Goal: Information Seeking & Learning: Check status

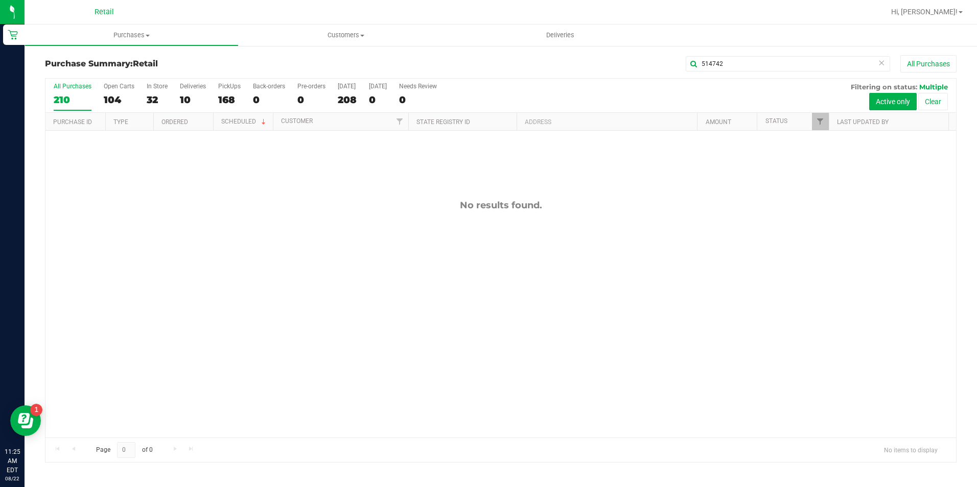
drag, startPoint x: 731, startPoint y: 65, endPoint x: 621, endPoint y: 61, distance: 110.4
click at [621, 61] on div "514742 All Purchases" at bounding box center [652, 63] width 607 height 17
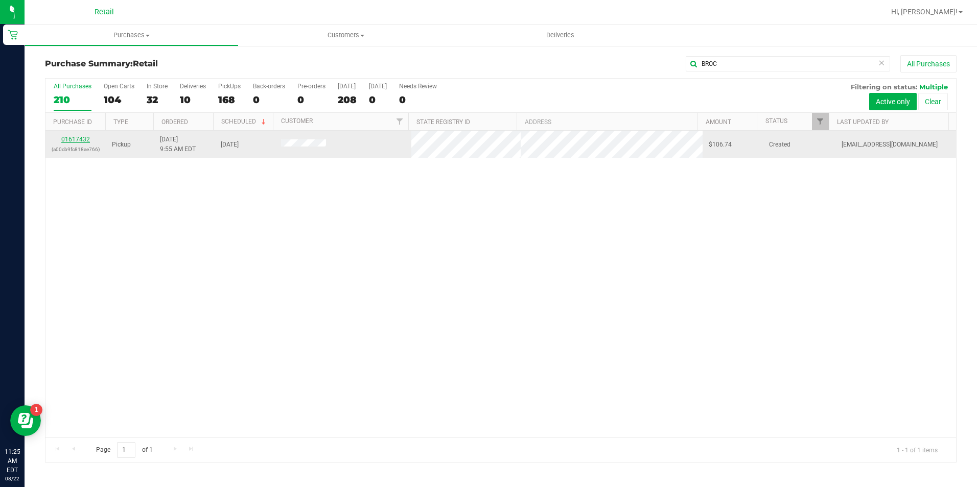
type input "BROC"
click at [81, 137] on link "01617432" at bounding box center [75, 139] width 29 height 7
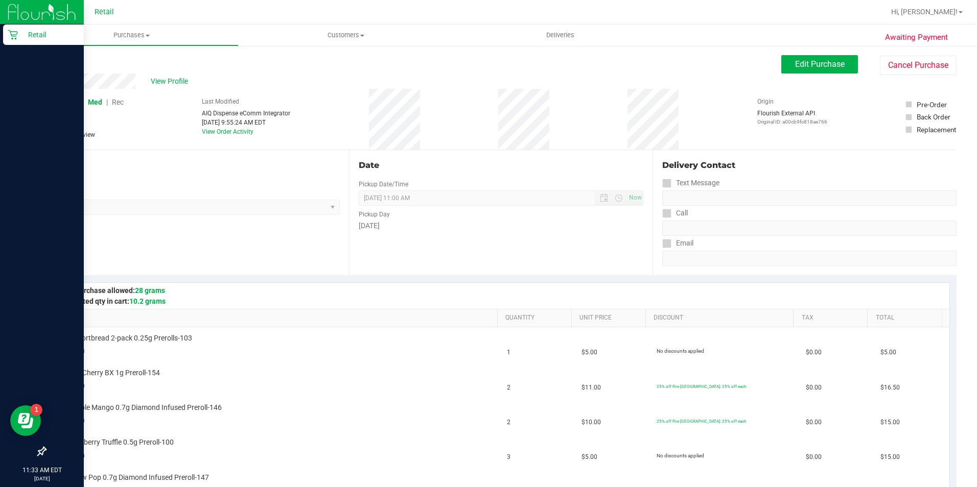
click at [14, 37] on icon at bounding box center [13, 35] width 10 height 10
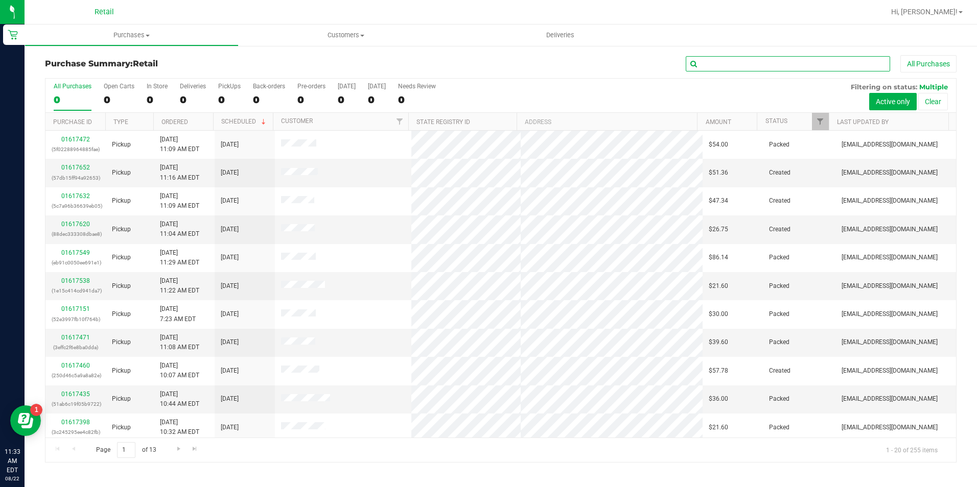
click at [731, 64] on input "text" at bounding box center [787, 63] width 204 height 15
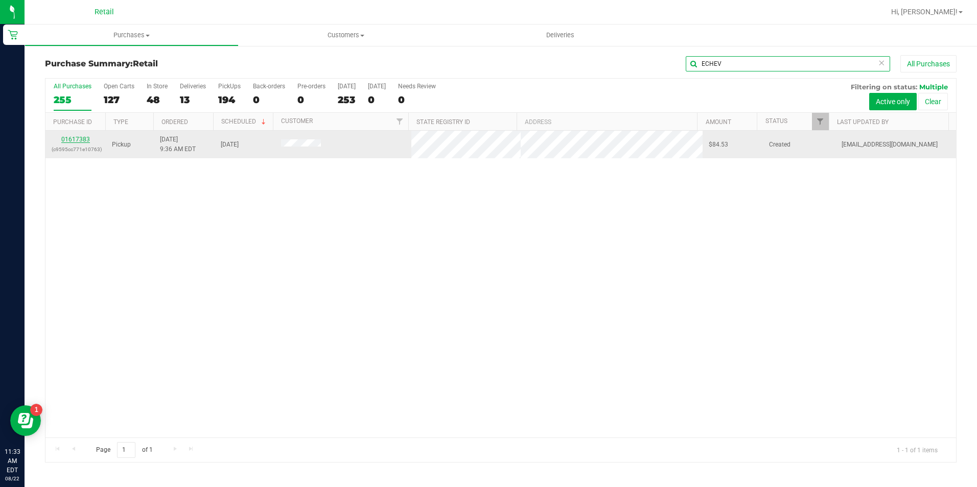
type input "ECHEV"
click at [87, 139] on link "01617383" at bounding box center [75, 139] width 29 height 7
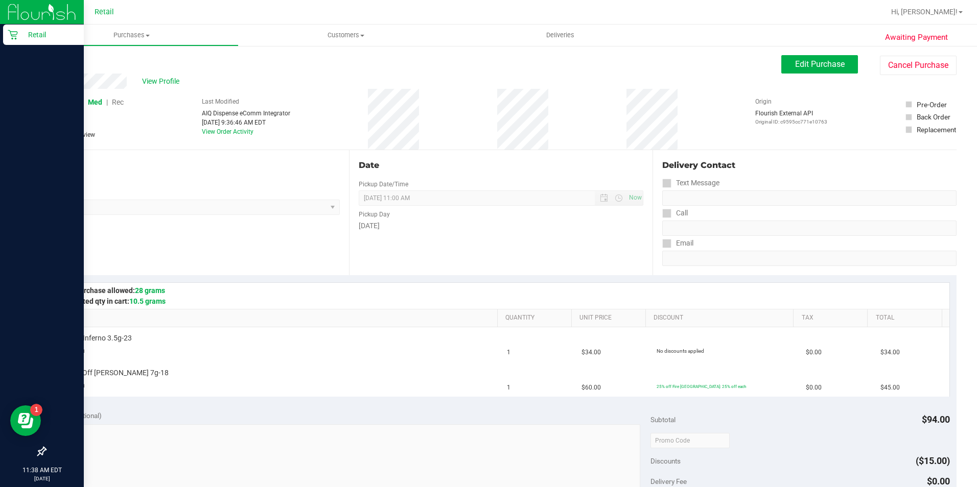
click at [34, 39] on p "Retail" at bounding box center [48, 35] width 61 height 12
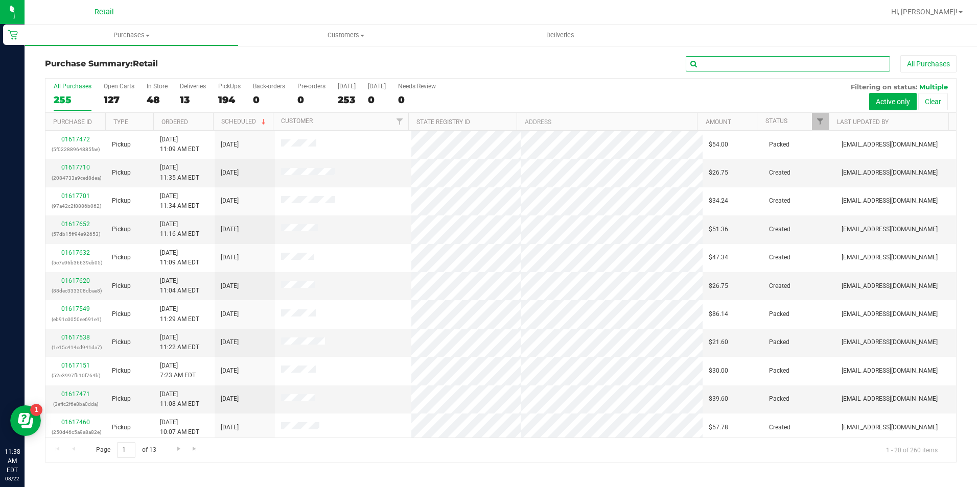
click at [762, 68] on input "text" at bounding box center [787, 63] width 204 height 15
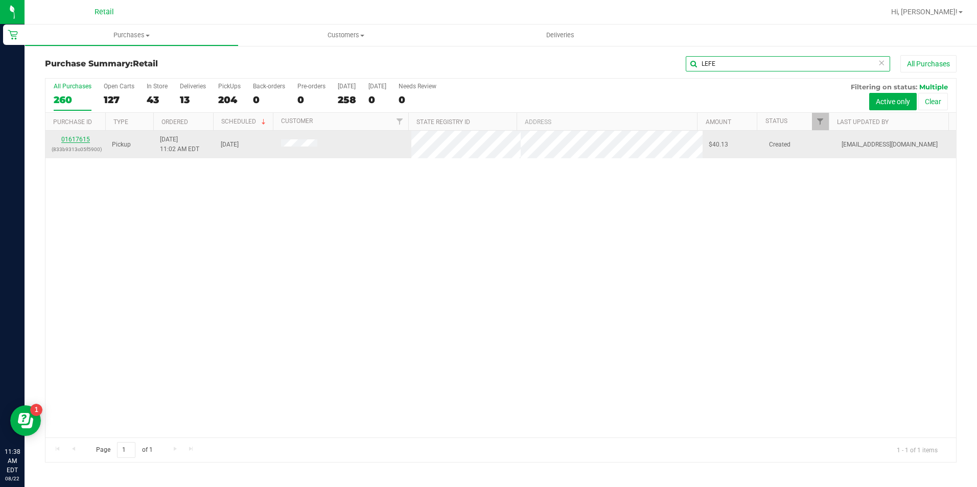
type input "LEFE"
click at [72, 140] on link "01617615" at bounding box center [75, 139] width 29 height 7
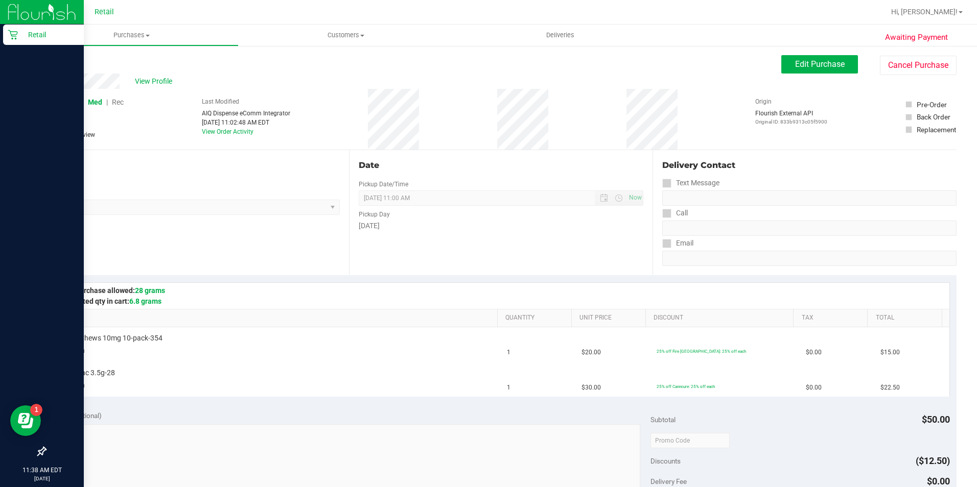
click at [16, 35] on icon at bounding box center [13, 35] width 10 height 10
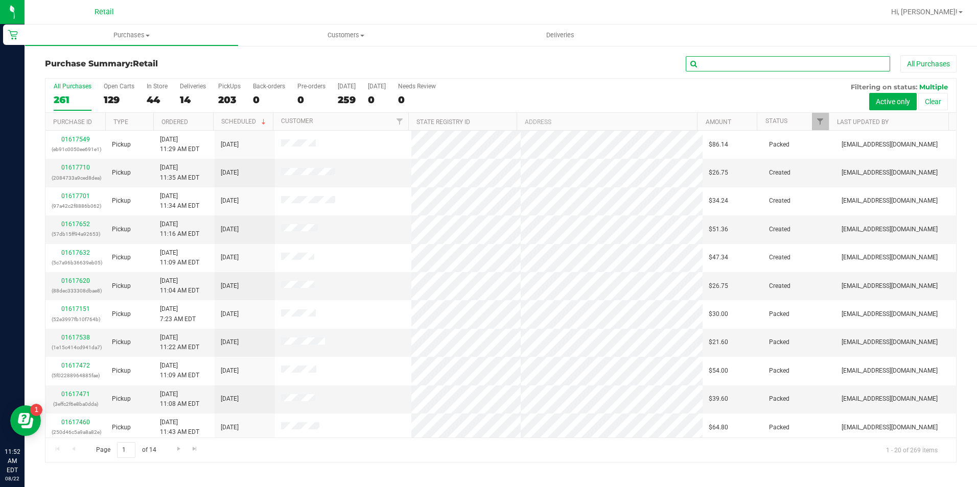
click at [747, 65] on input "text" at bounding box center [787, 63] width 204 height 15
type input "[PERSON_NAME]"
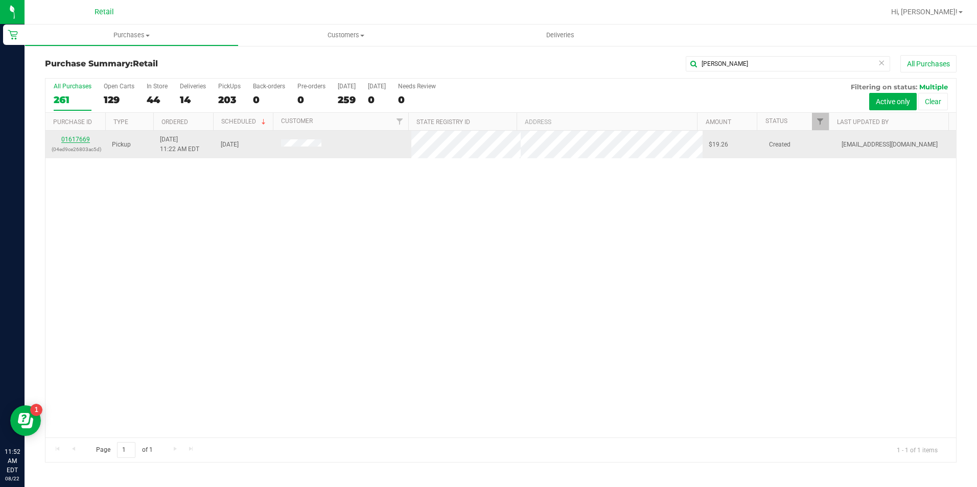
click at [77, 137] on link "01617669" at bounding box center [75, 139] width 29 height 7
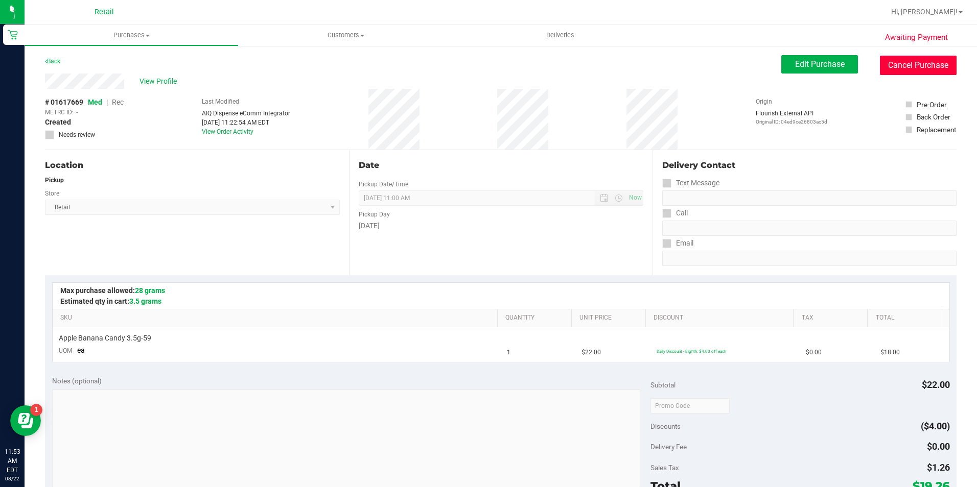
click at [907, 63] on button "Cancel Purchase" at bounding box center [918, 65] width 77 height 19
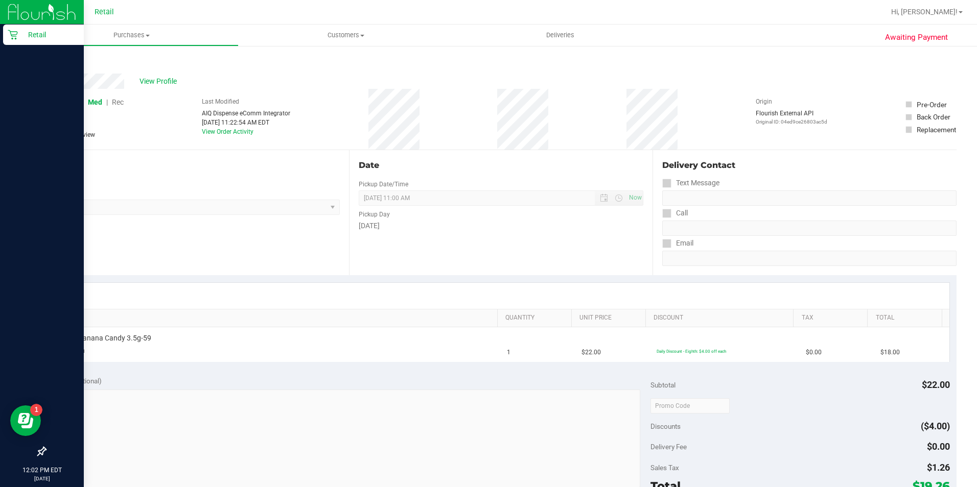
click at [27, 30] on p "Retail" at bounding box center [48, 35] width 61 height 12
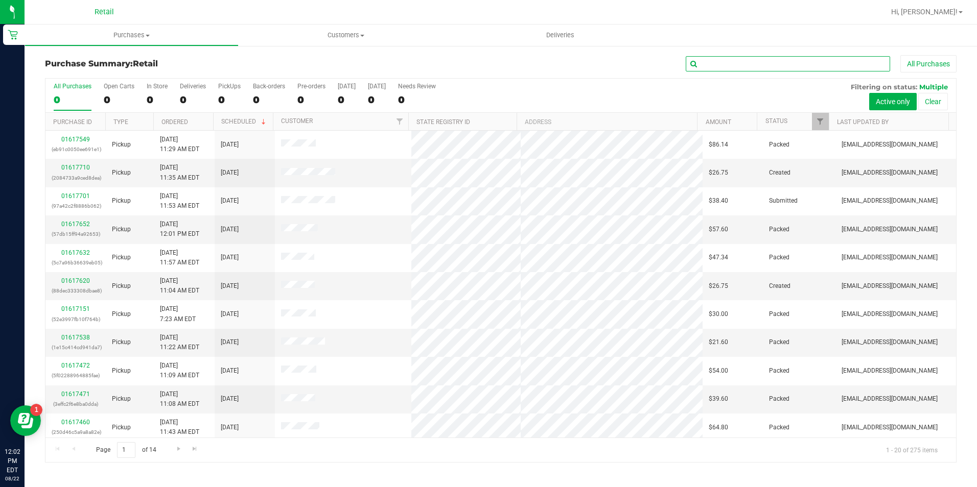
click at [762, 63] on input "text" at bounding box center [787, 63] width 204 height 15
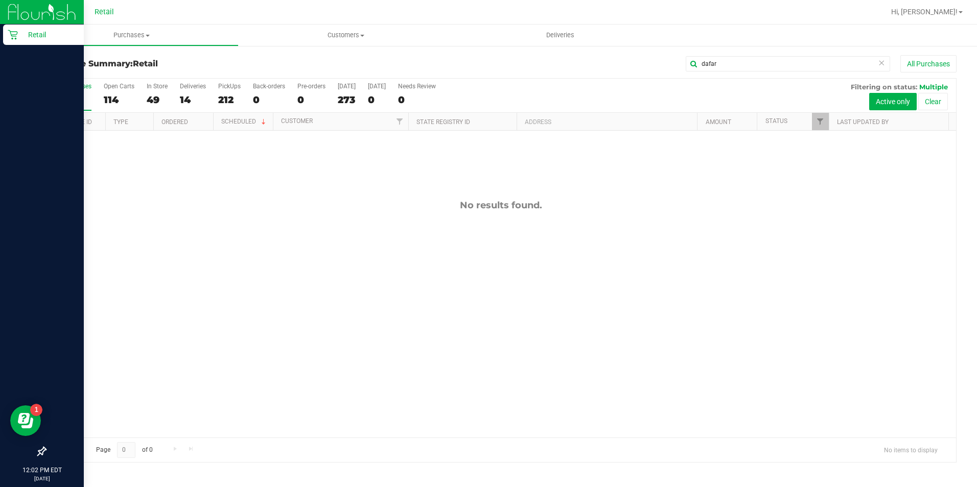
click at [15, 36] on icon at bounding box center [13, 35] width 10 height 10
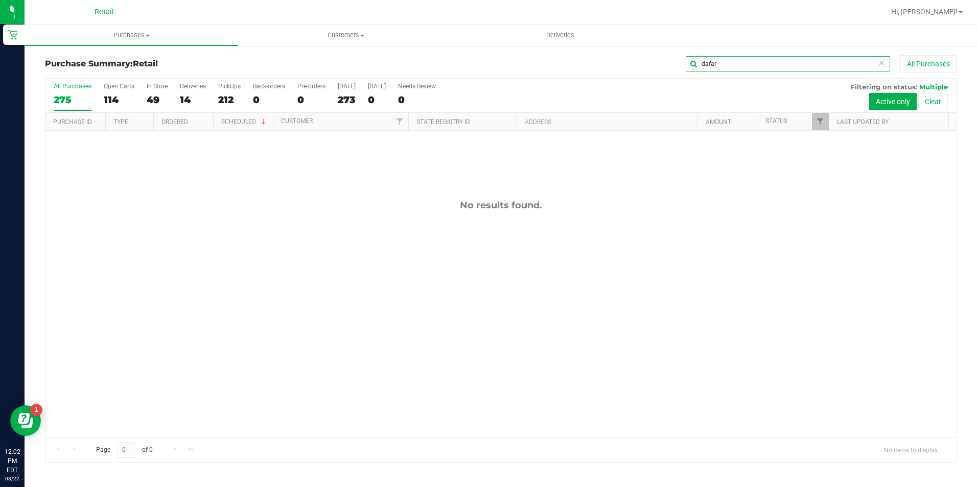
click at [732, 64] on input "dafar" at bounding box center [787, 63] width 204 height 15
drag, startPoint x: 732, startPoint y: 64, endPoint x: 580, endPoint y: 68, distance: 152.3
click at [580, 68] on div "dafar All Purchases" at bounding box center [652, 63] width 607 height 17
drag, startPoint x: 738, startPoint y: 63, endPoint x: 752, endPoint y: 78, distance: 19.9
click at [691, 69] on input "dafar" at bounding box center [787, 63] width 204 height 15
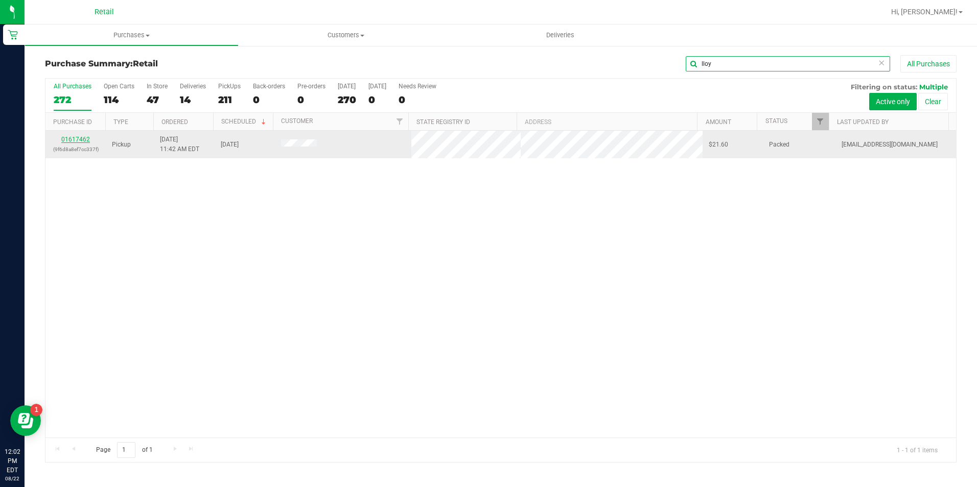
type input "lloy"
click at [64, 138] on link "01617462" at bounding box center [75, 139] width 29 height 7
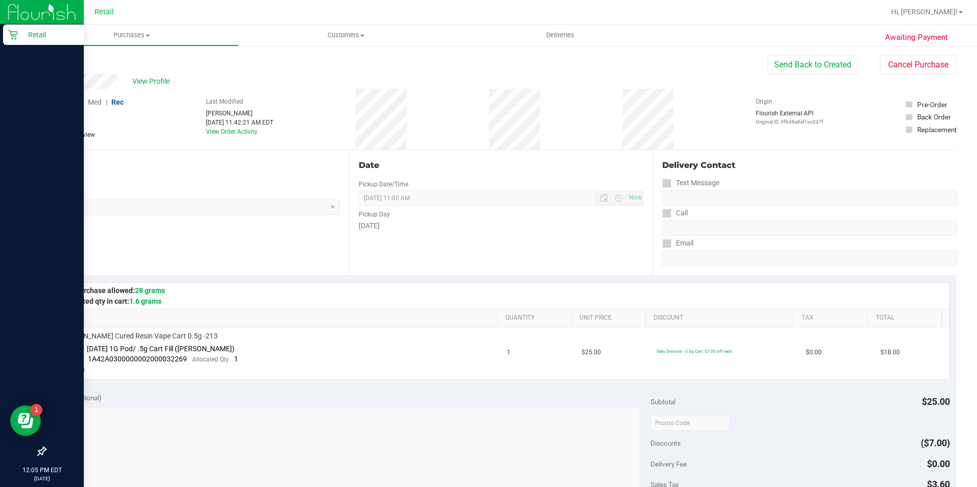
click at [10, 37] on icon at bounding box center [13, 35] width 10 height 10
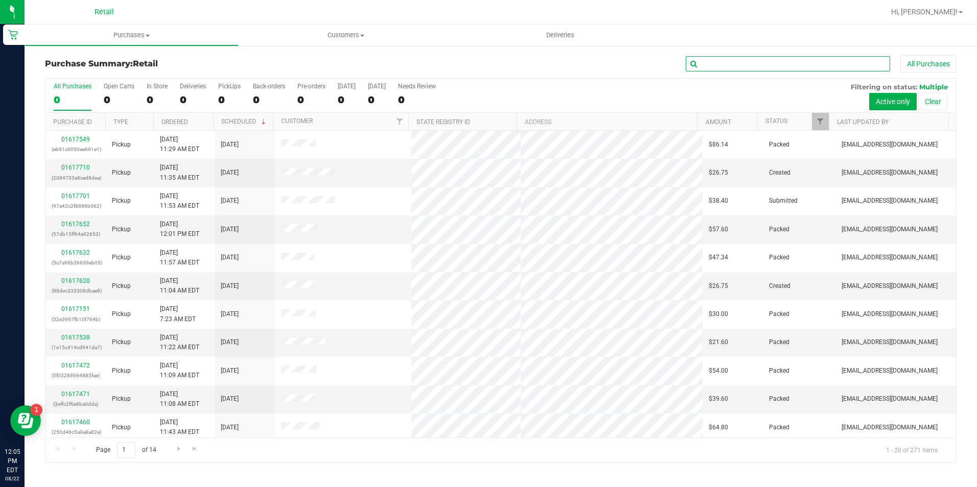
click at [737, 61] on input "text" at bounding box center [787, 63] width 204 height 15
type input "andr"
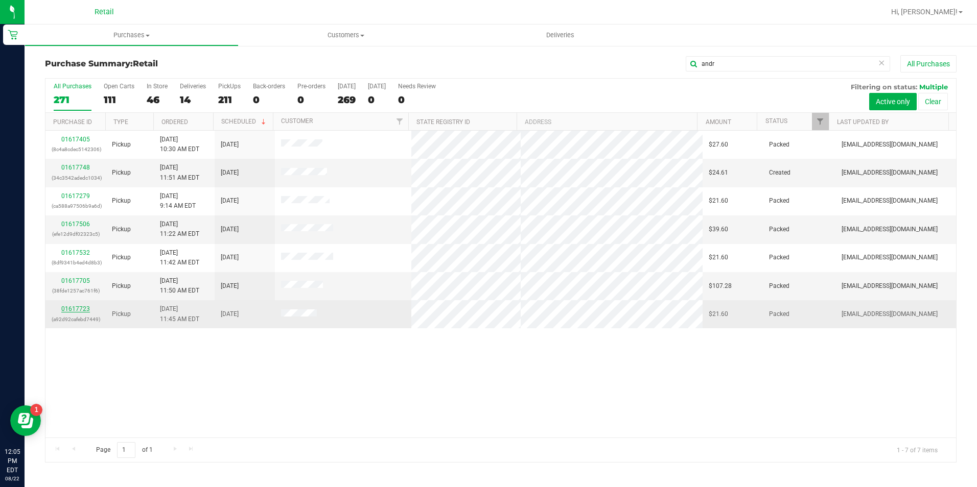
click at [84, 309] on link "01617723" at bounding box center [75, 308] width 29 height 7
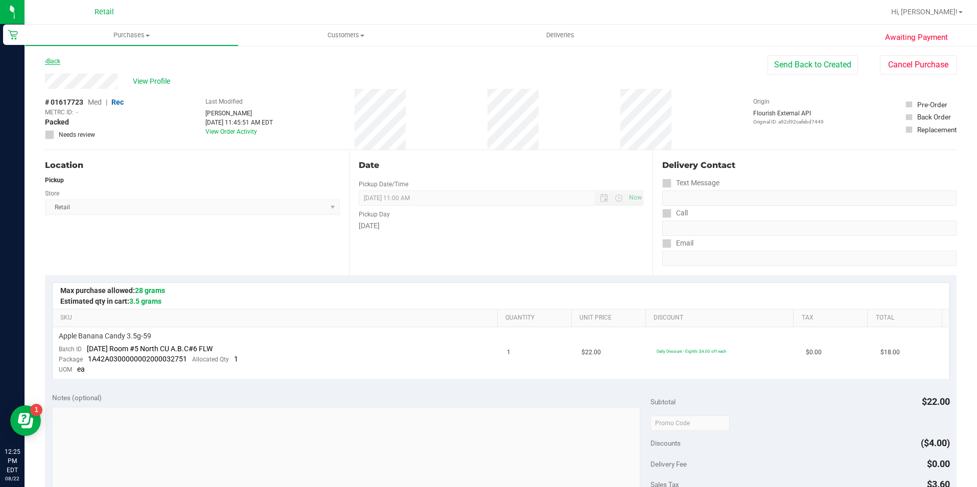
click at [51, 61] on link "Back" at bounding box center [52, 61] width 15 height 7
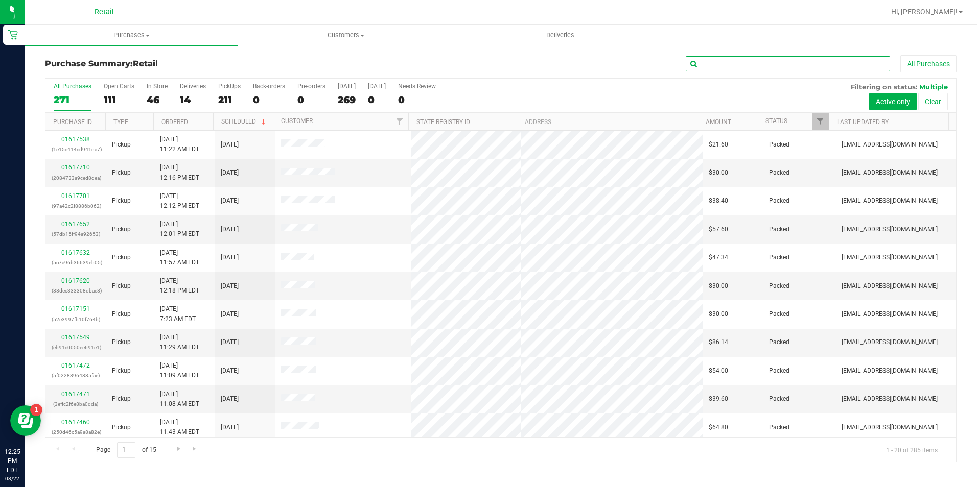
click at [726, 58] on input "text" at bounding box center [787, 63] width 204 height 15
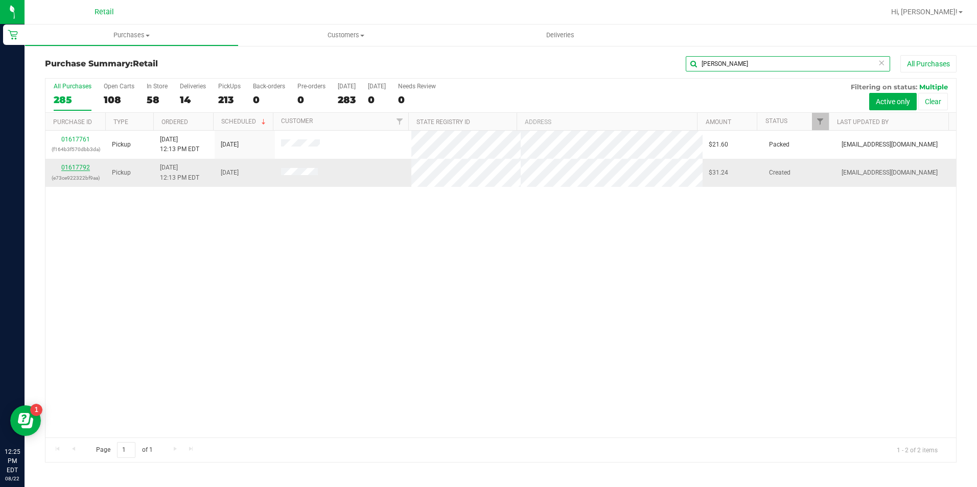
type input "[PERSON_NAME]"
click at [66, 167] on link "01617792" at bounding box center [75, 167] width 29 height 7
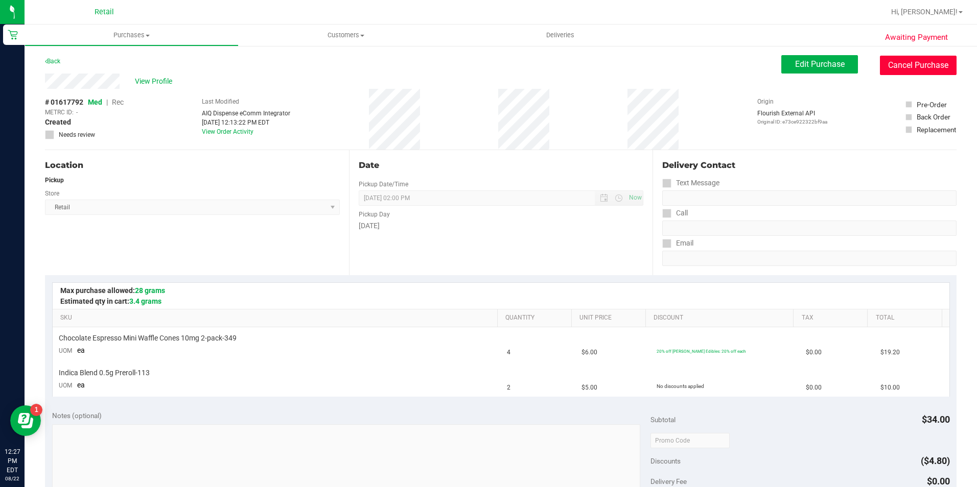
click at [905, 68] on button "Cancel Purchase" at bounding box center [918, 65] width 77 height 19
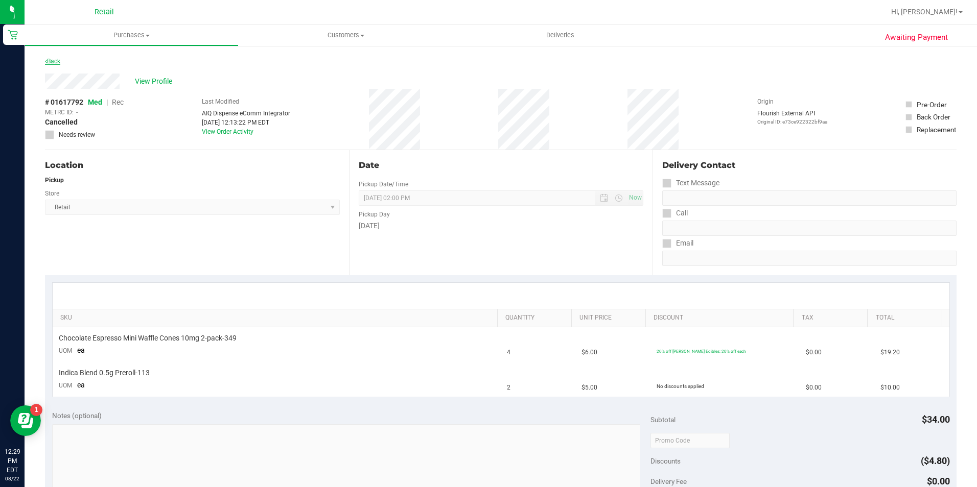
click at [50, 61] on link "Back" at bounding box center [52, 61] width 15 height 7
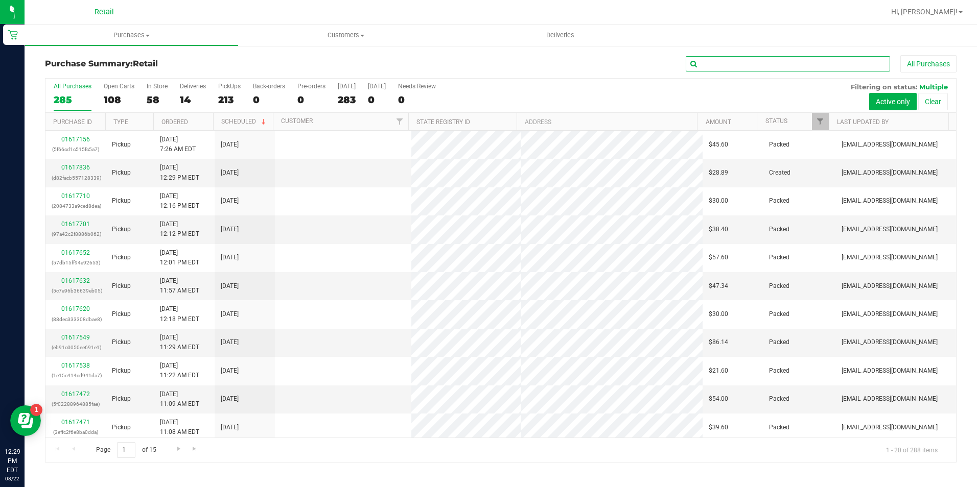
drag, startPoint x: 741, startPoint y: 67, endPoint x: 747, endPoint y: 59, distance: 9.8
click at [742, 66] on input "text" at bounding box center [787, 63] width 204 height 15
type input "[PERSON_NAME]"
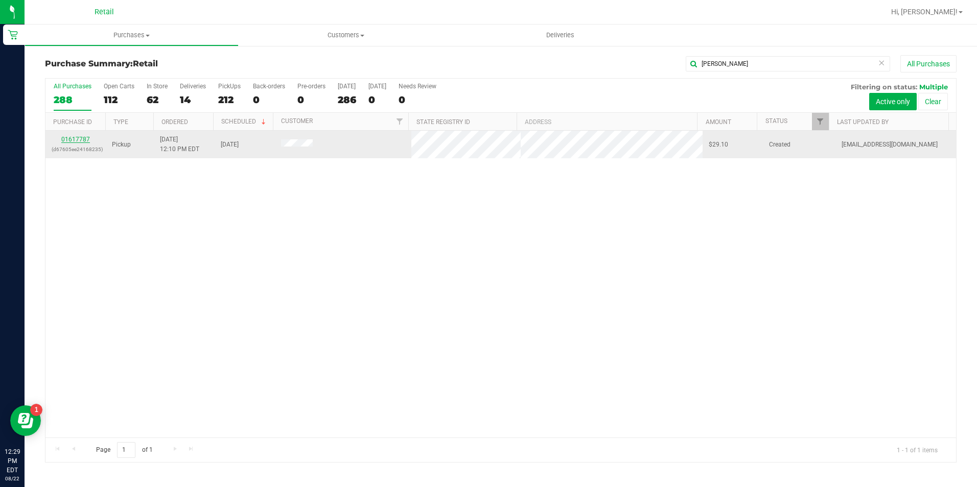
click at [67, 140] on link "01617787" at bounding box center [75, 139] width 29 height 7
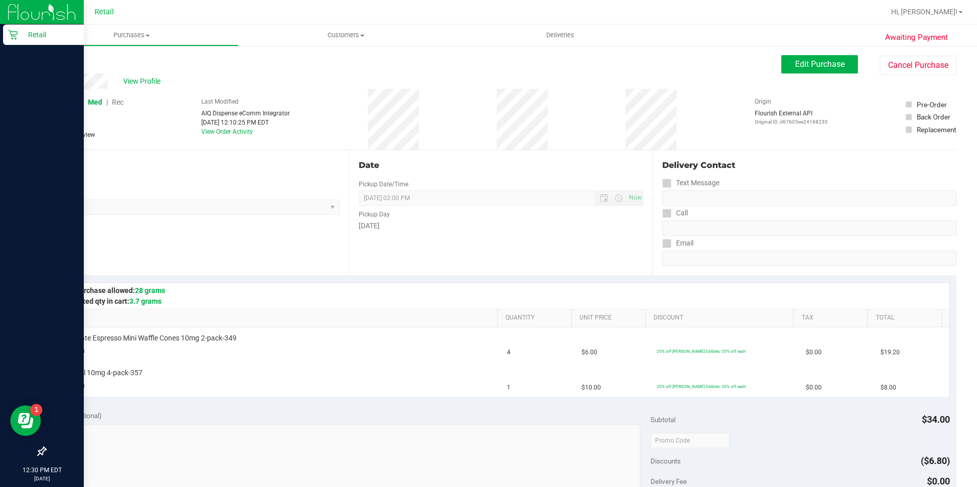
click at [15, 30] on icon at bounding box center [13, 35] width 10 height 10
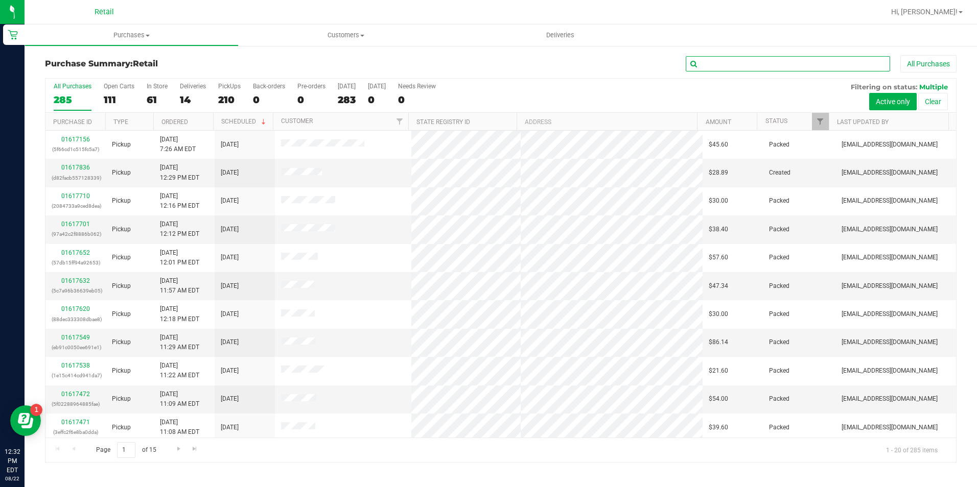
click at [715, 59] on input "text" at bounding box center [787, 63] width 204 height 15
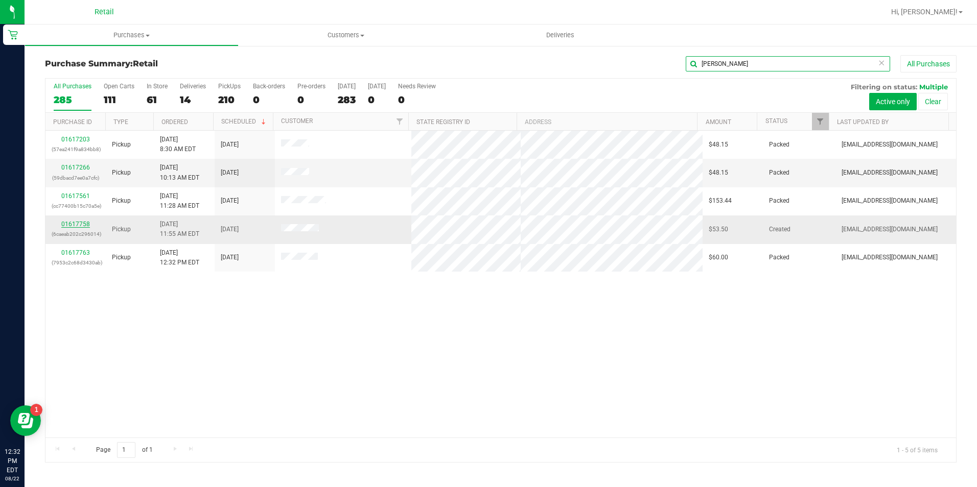
type input "[PERSON_NAME]"
click at [74, 225] on link "01617758" at bounding box center [75, 224] width 29 height 7
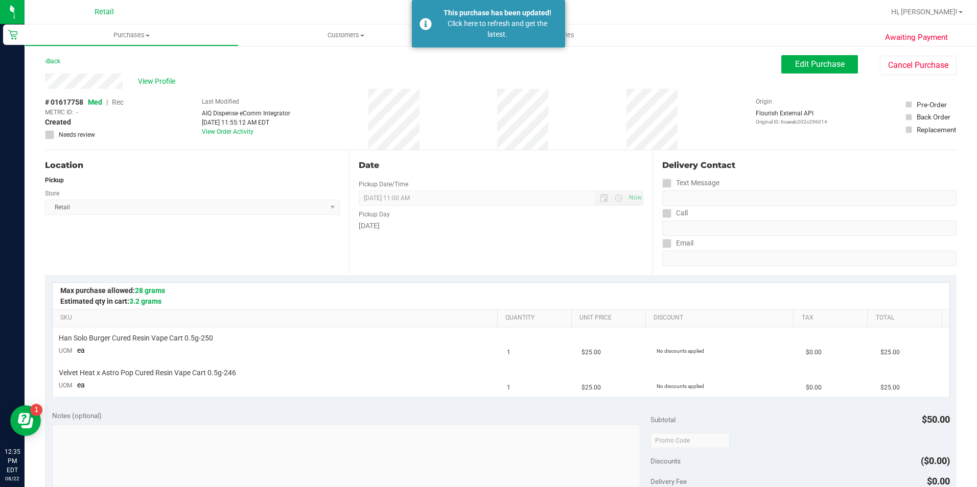
click at [113, 9] on span "Retail" at bounding box center [103, 12] width 19 height 9
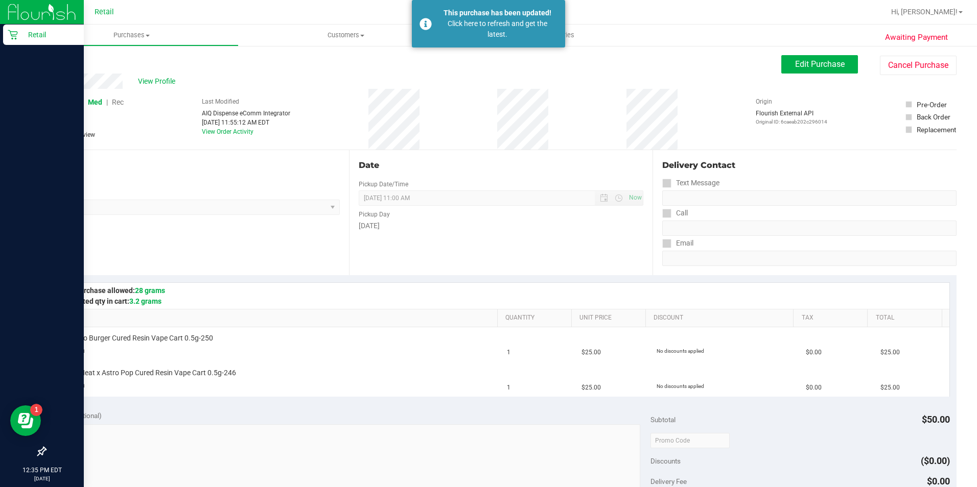
click at [23, 31] on p "Retail" at bounding box center [48, 35] width 61 height 12
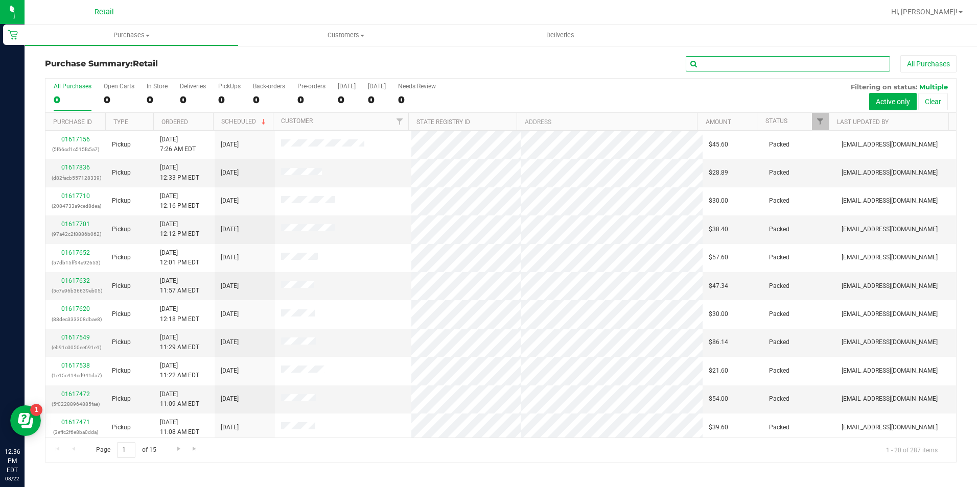
click at [714, 63] on input "text" at bounding box center [787, 63] width 204 height 15
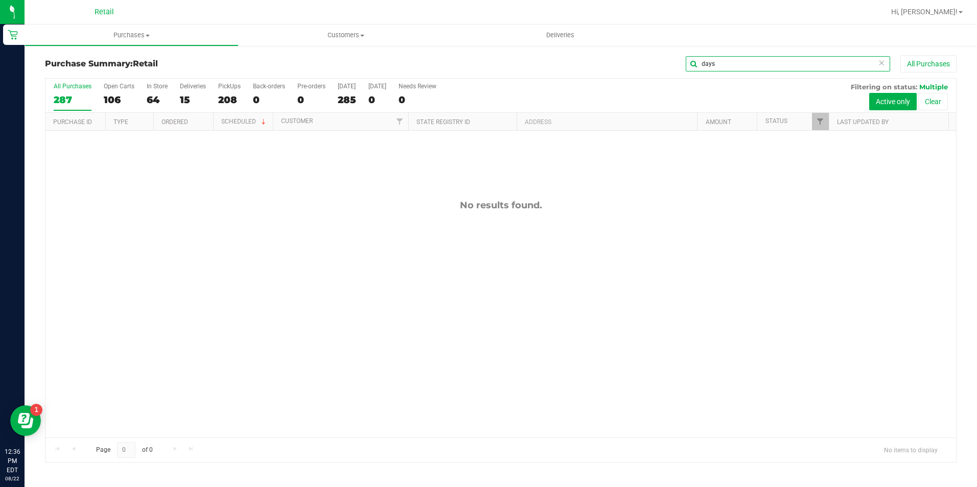
drag, startPoint x: 690, startPoint y: 63, endPoint x: 513, endPoint y: 63, distance: 176.7
click at [513, 63] on div "days All Purchases" at bounding box center [652, 63] width 607 height 17
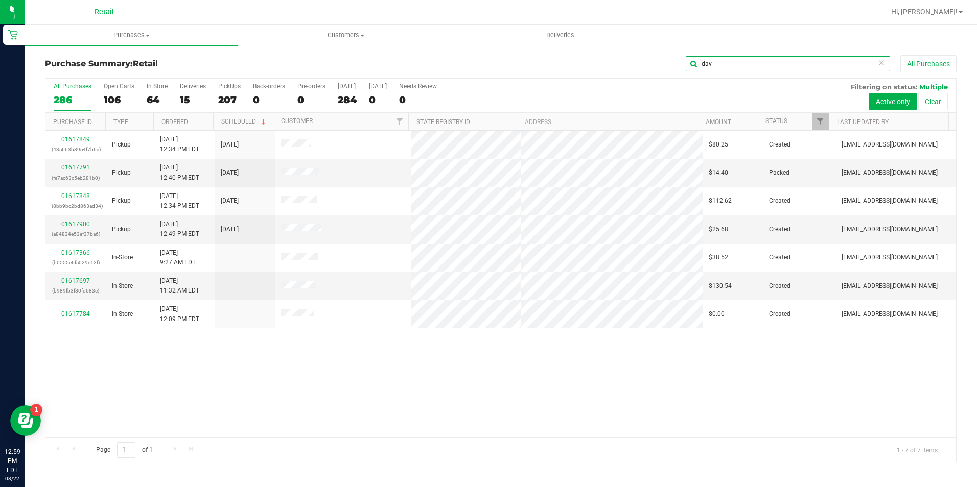
drag, startPoint x: 753, startPoint y: 63, endPoint x: 454, endPoint y: 101, distance: 301.6
click at [454, 101] on div "Purchase Summary: Retail dav All Purchases All Purchases 286 Open Carts 106 In …" at bounding box center [500, 259] width 911 height 408
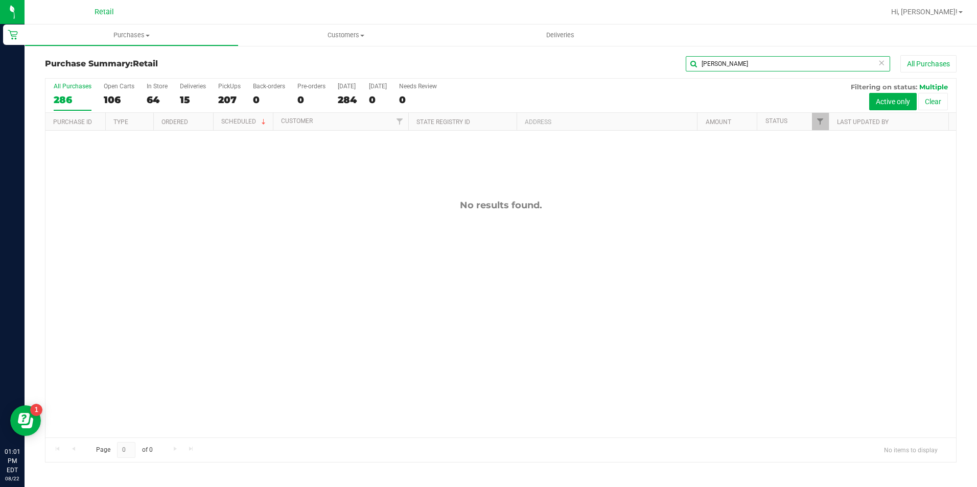
type input "[PERSON_NAME]"
